Goal: Task Accomplishment & Management: Complete application form

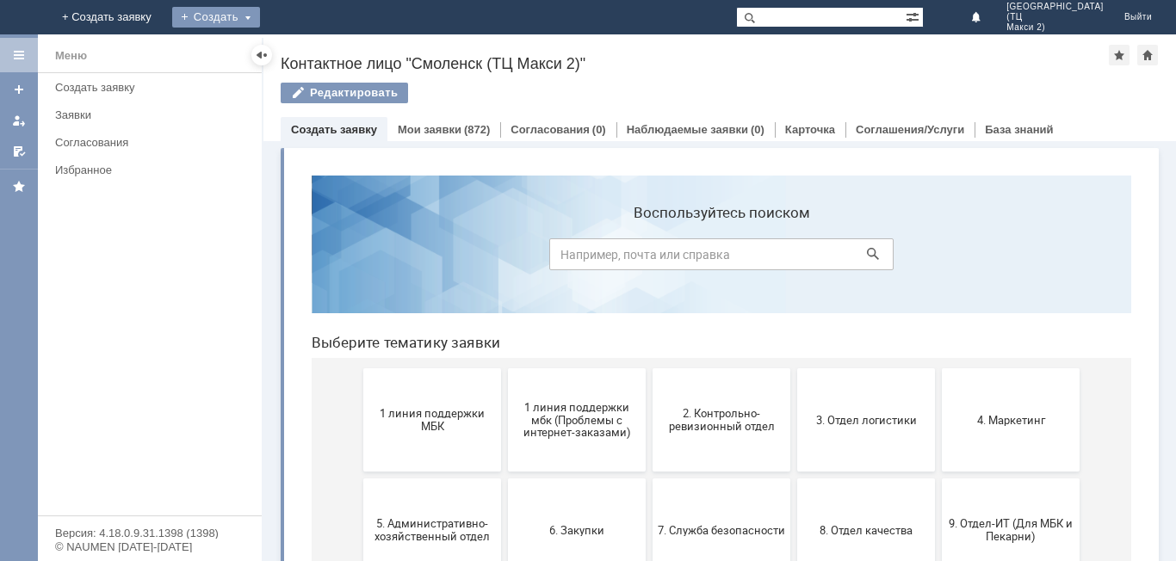
click at [260, 15] on div "Создать" at bounding box center [216, 17] width 88 height 21
click at [320, 50] on link "Заявка" at bounding box center [254, 51] width 131 height 21
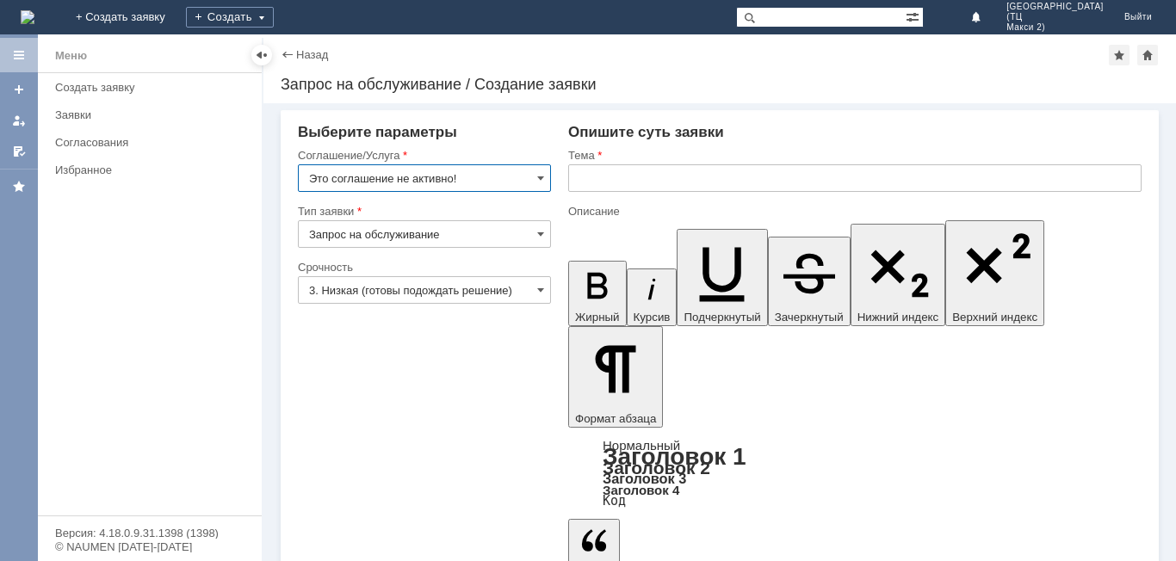
click at [505, 177] on input "Это соглашение не активно!" at bounding box center [424, 178] width 253 height 28
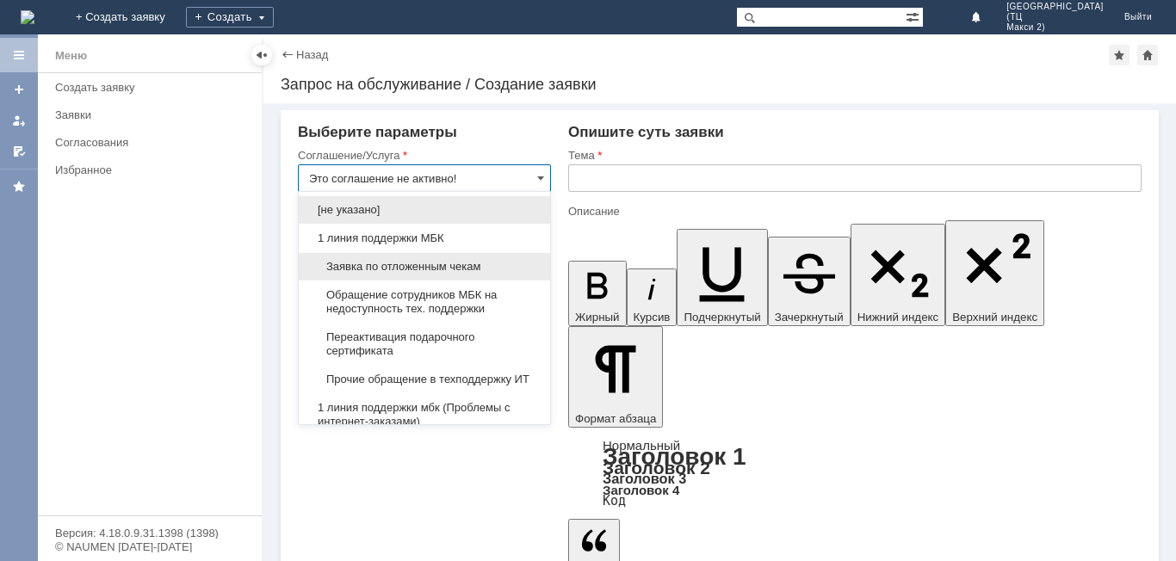
click at [474, 276] on div "Заявка по отложенным чекам" at bounding box center [424, 267] width 251 height 28
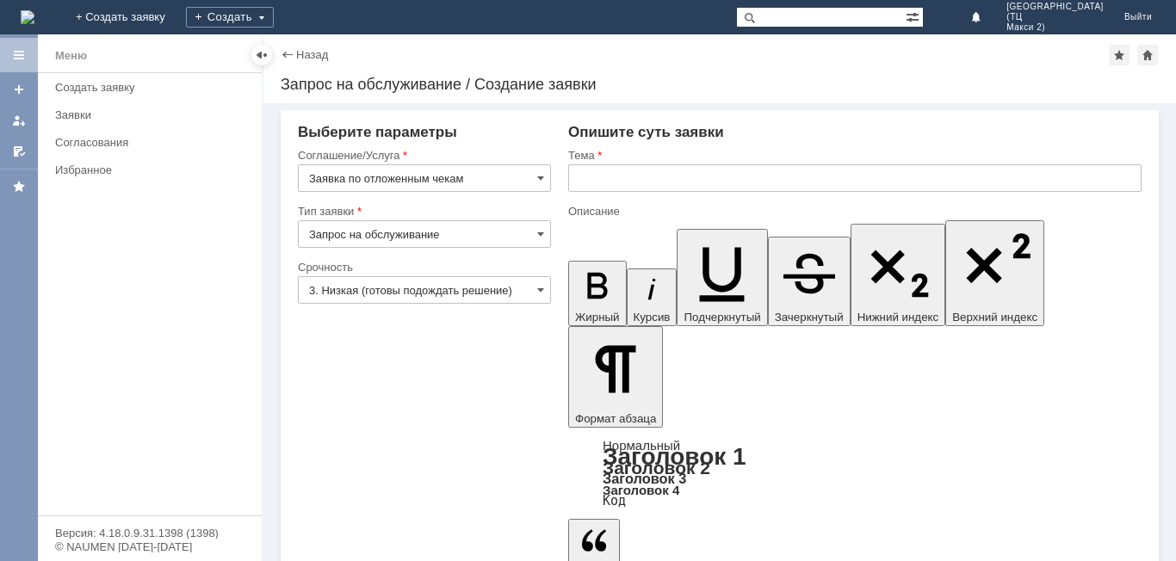
type input "Заявка по отложенным чекам"
click at [622, 185] on input "text" at bounding box center [854, 178] width 573 height 28
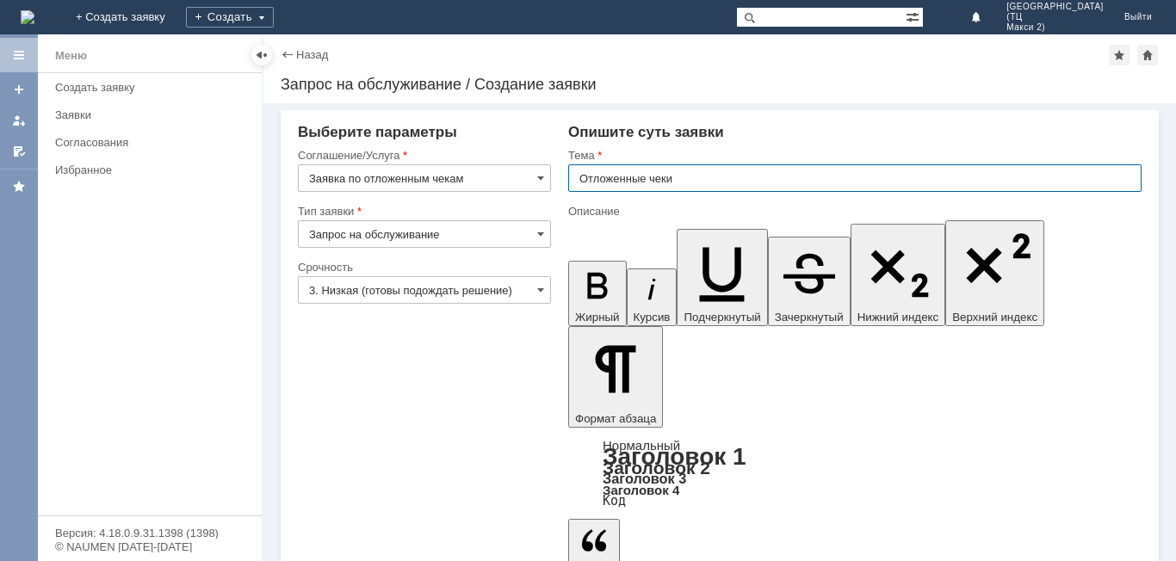
type input "Отложенные чеки"
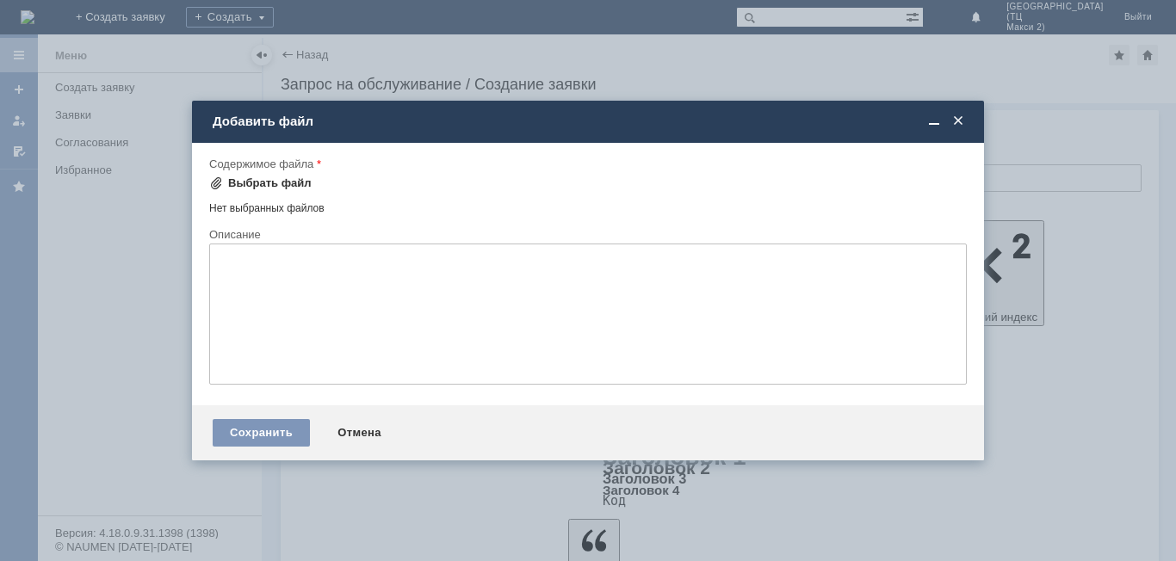
click at [271, 186] on div "Выбрать файл" at bounding box center [270, 184] width 84 height 14
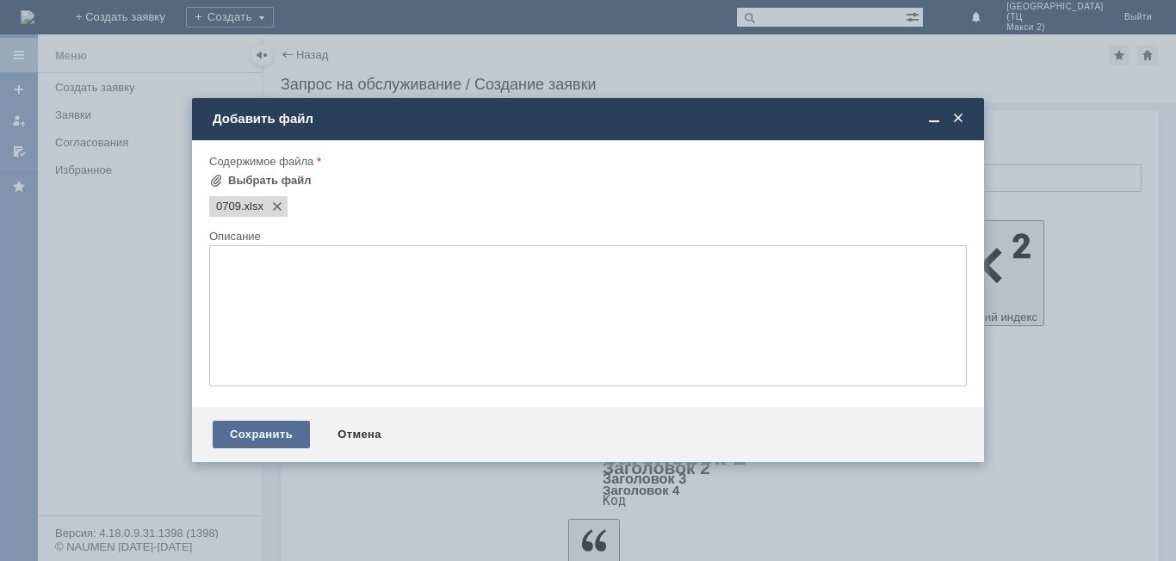
click at [265, 434] on div "Сохранить" at bounding box center [261, 435] width 97 height 28
